Goal: Navigation & Orientation: Find specific page/section

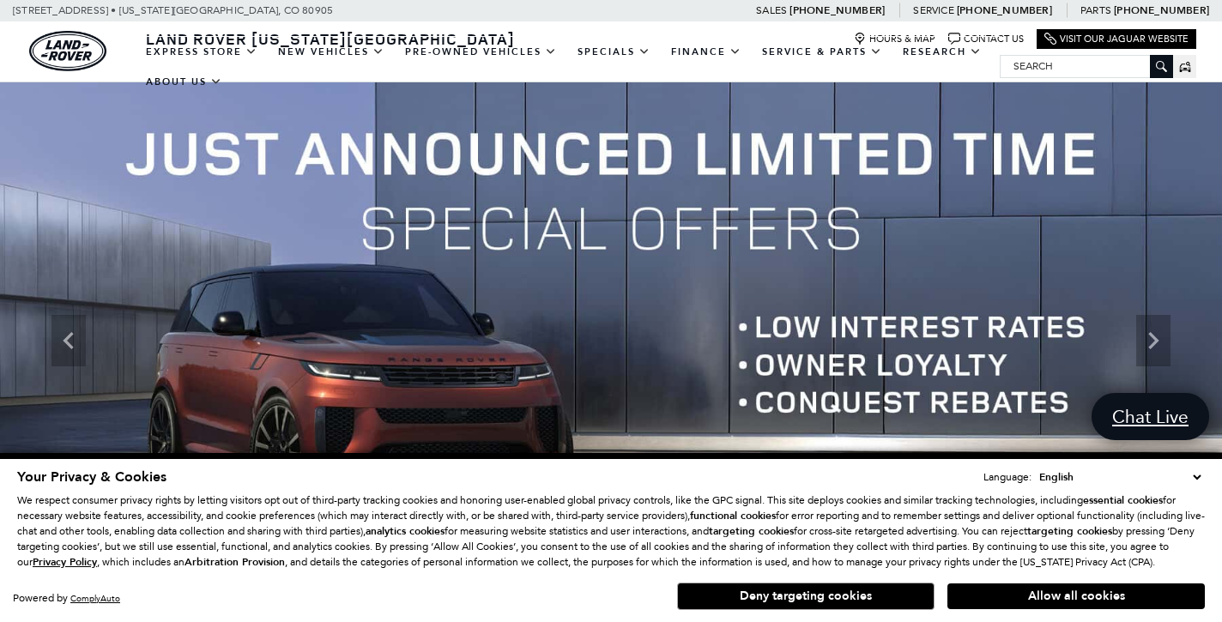
click at [752, 600] on button "Deny targeting cookies" at bounding box center [805, 596] width 257 height 27
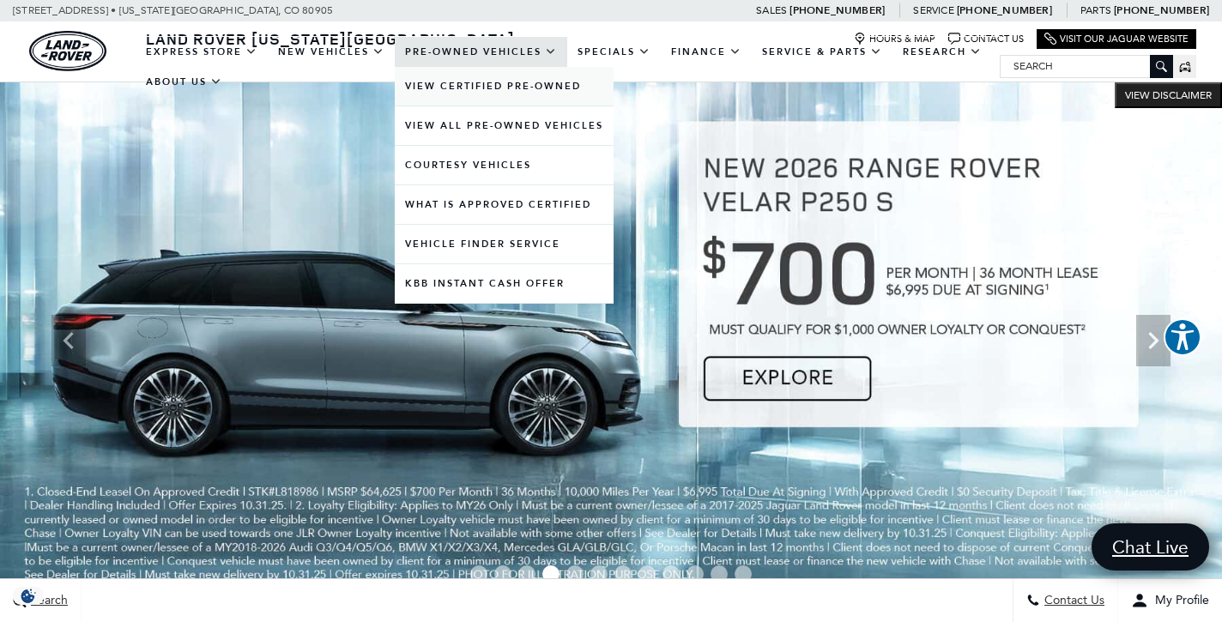
click at [452, 106] on link "View Certified Pre-Owned" at bounding box center [504, 86] width 219 height 39
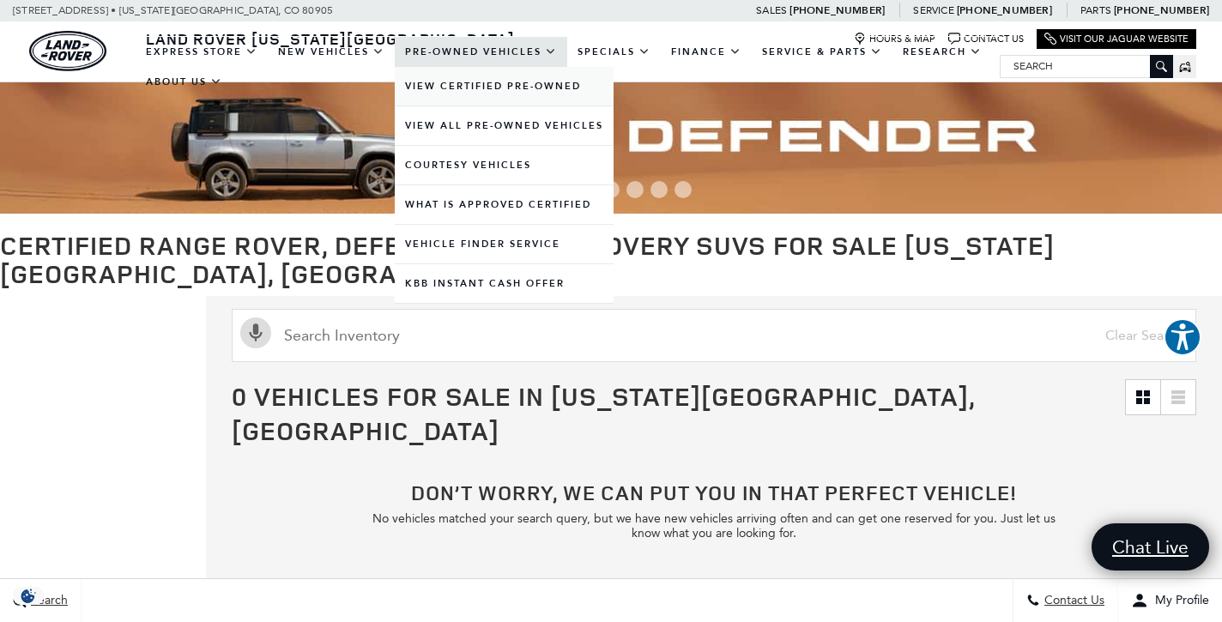
click at [481, 103] on link "View Certified Pre-Owned" at bounding box center [504, 86] width 219 height 39
